Goal: Transaction & Acquisition: Purchase product/service

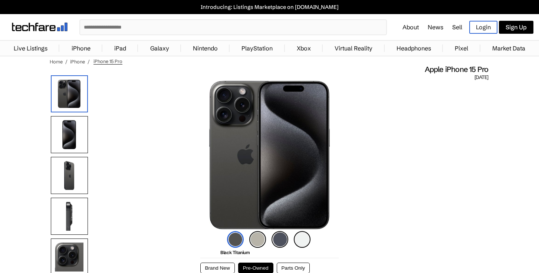
click at [71, 47] on link "iPhone" at bounding box center [81, 48] width 26 height 15
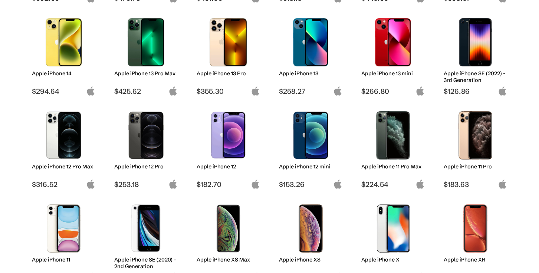
scroll to position [296, 0]
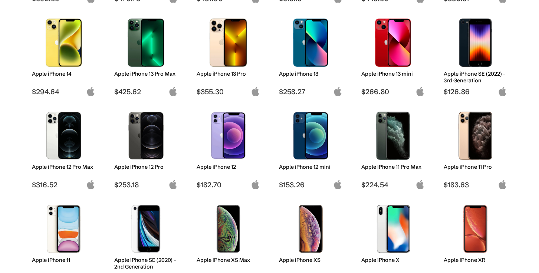
click at [225, 52] on img at bounding box center [228, 43] width 52 height 48
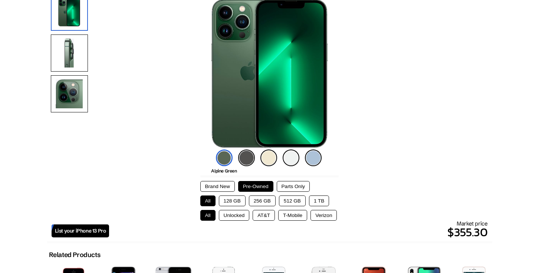
scroll to position [83, 0]
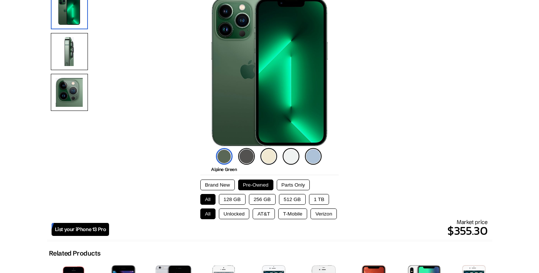
click at [259, 198] on button "256 GB" at bounding box center [262, 199] width 27 height 11
click at [245, 154] on img at bounding box center [246, 156] width 17 height 17
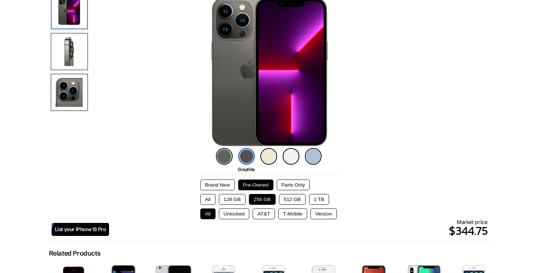
click at [228, 216] on button "Unlocked" at bounding box center [234, 213] width 31 height 11
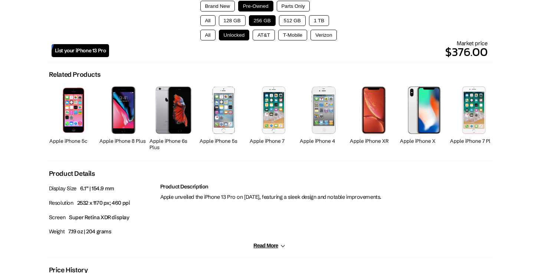
scroll to position [261, 0]
